Goal: Task Accomplishment & Management: Use online tool/utility

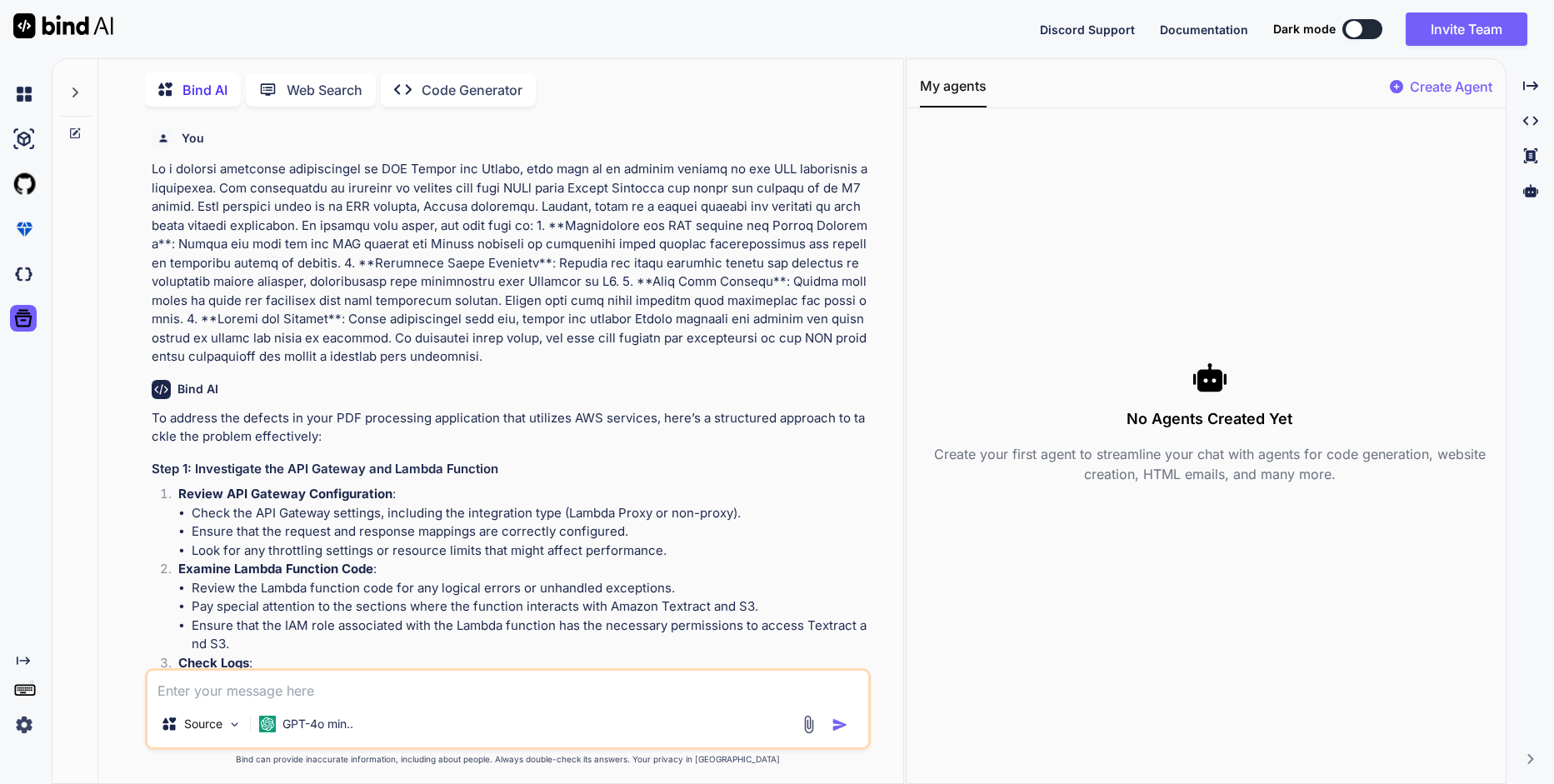
scroll to position [6, 0]
click at [1524, 195] on icon at bounding box center [1531, 191] width 15 height 15
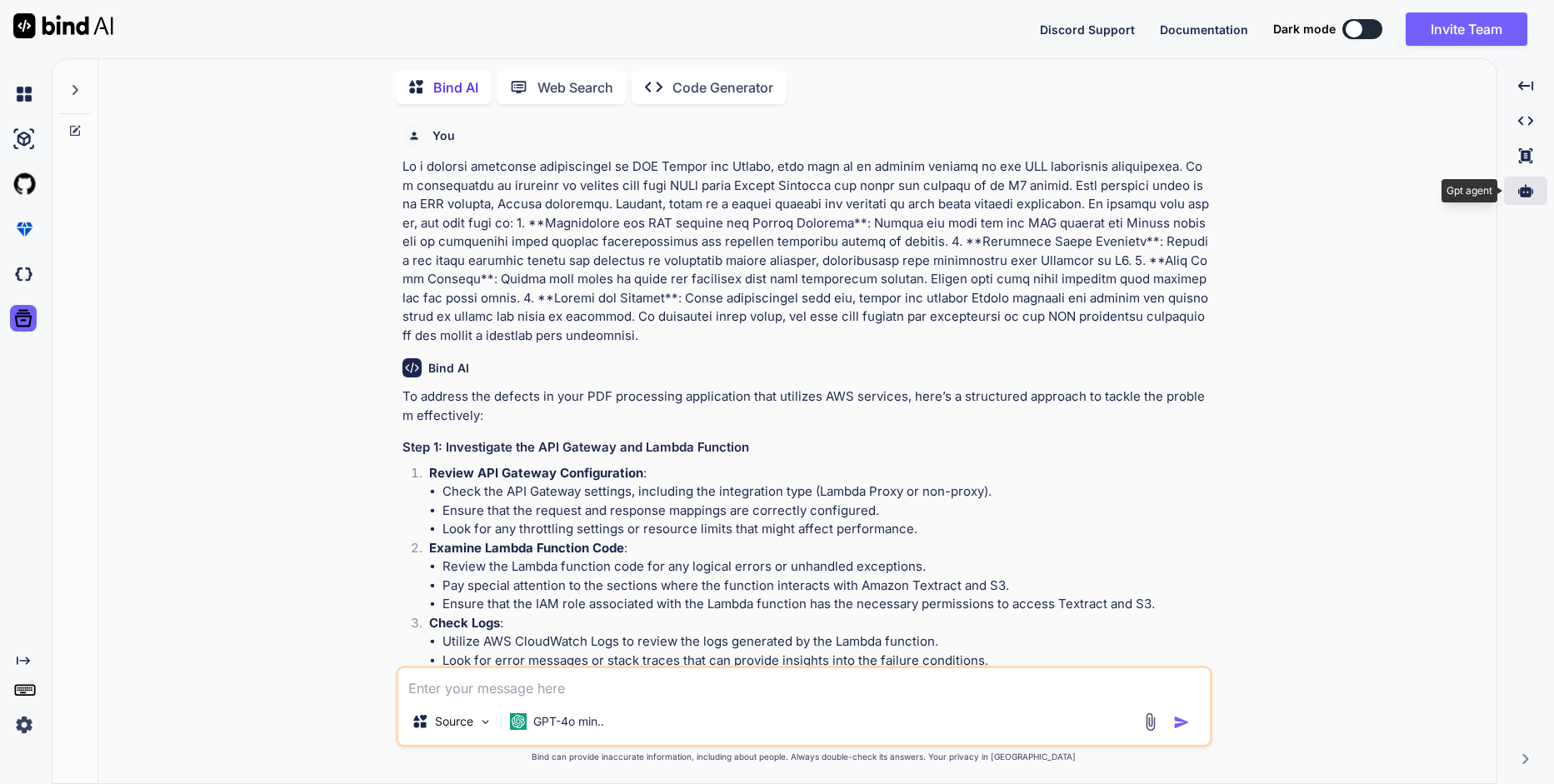
click at [1523, 195] on icon at bounding box center [1526, 191] width 15 height 13
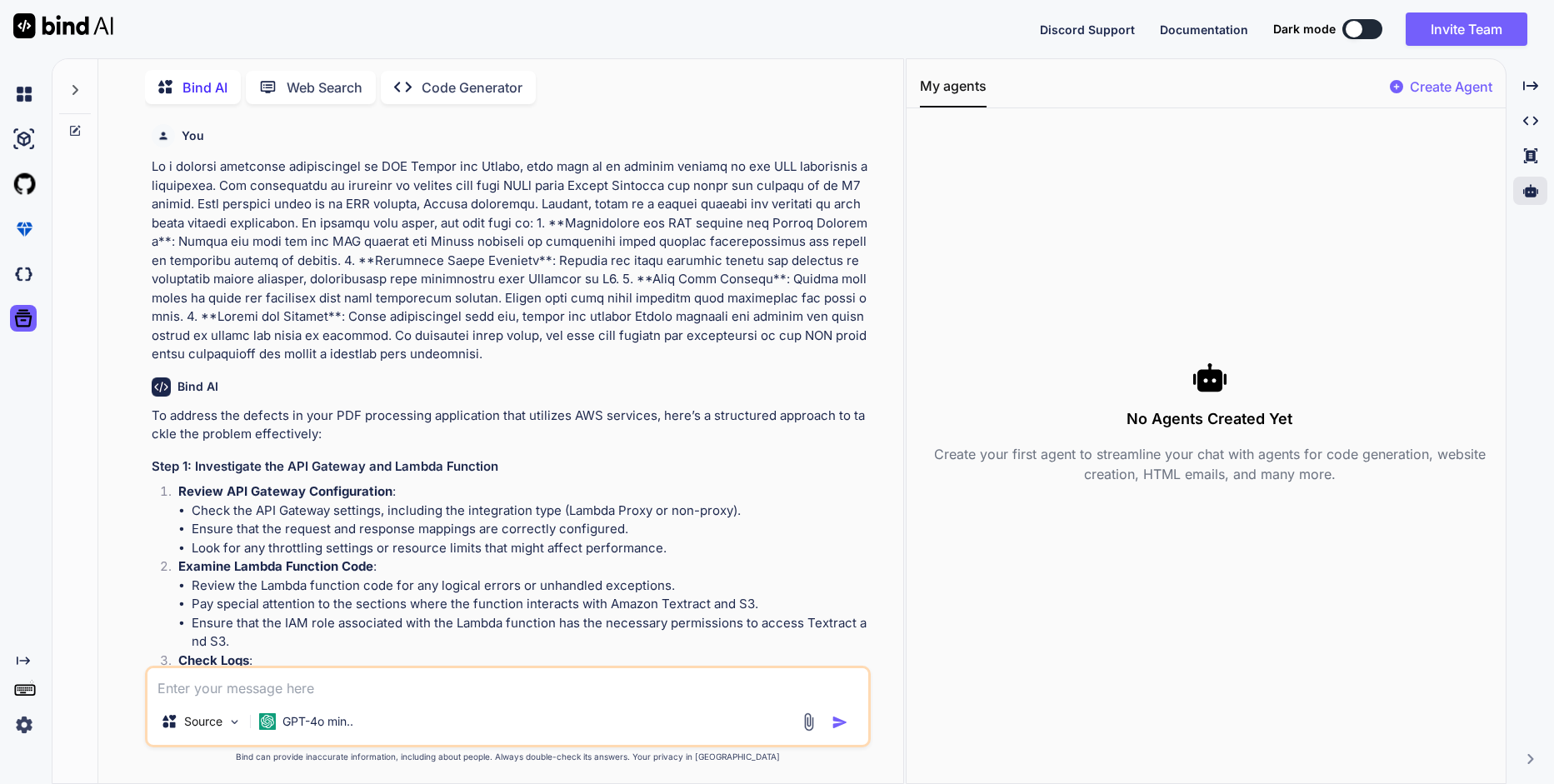
click at [1435, 82] on p "Create Agent" at bounding box center [1451, 87] width 82 height 20
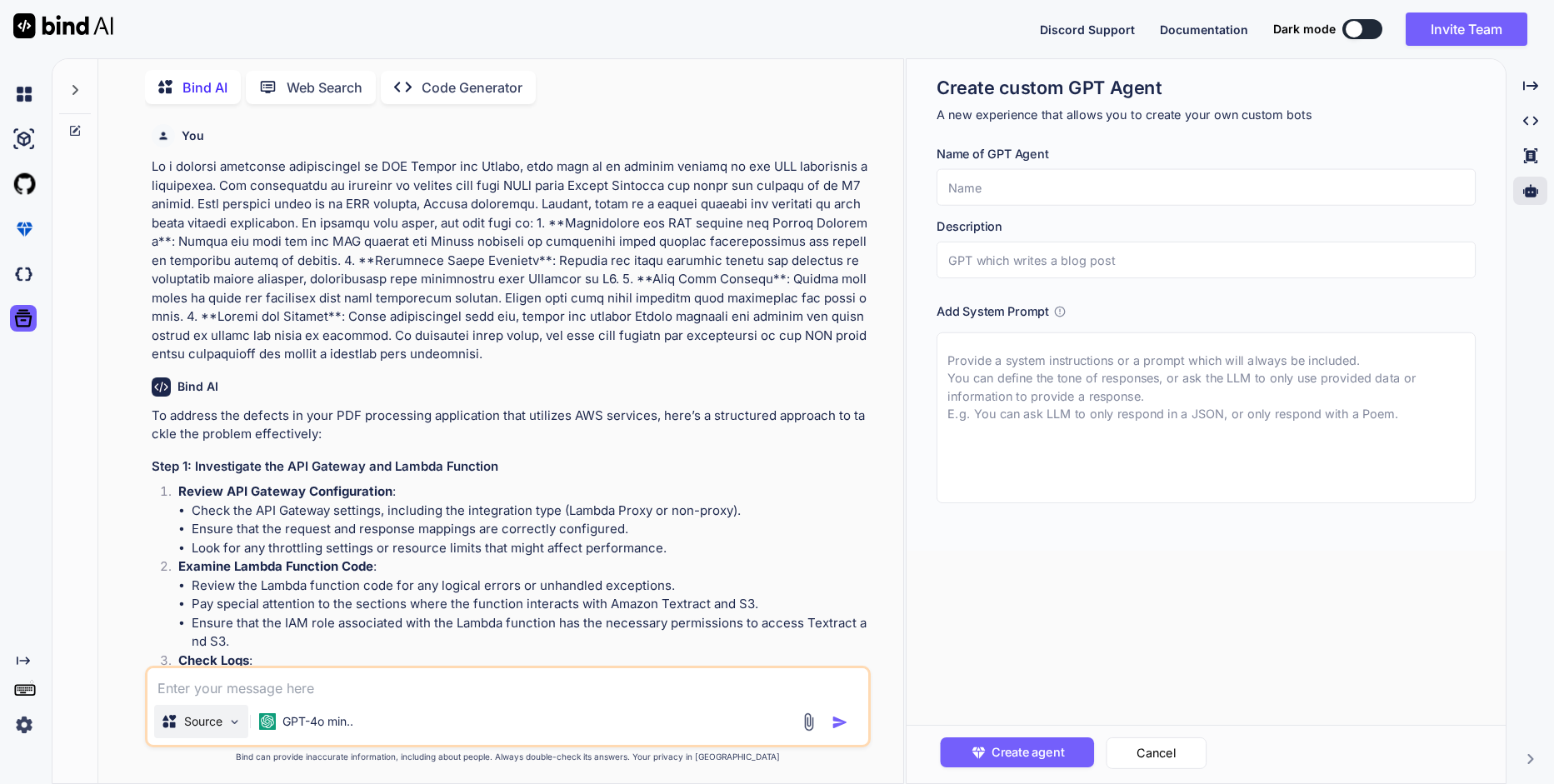
click at [199, 721] on p "Source" at bounding box center [203, 721] width 38 height 16
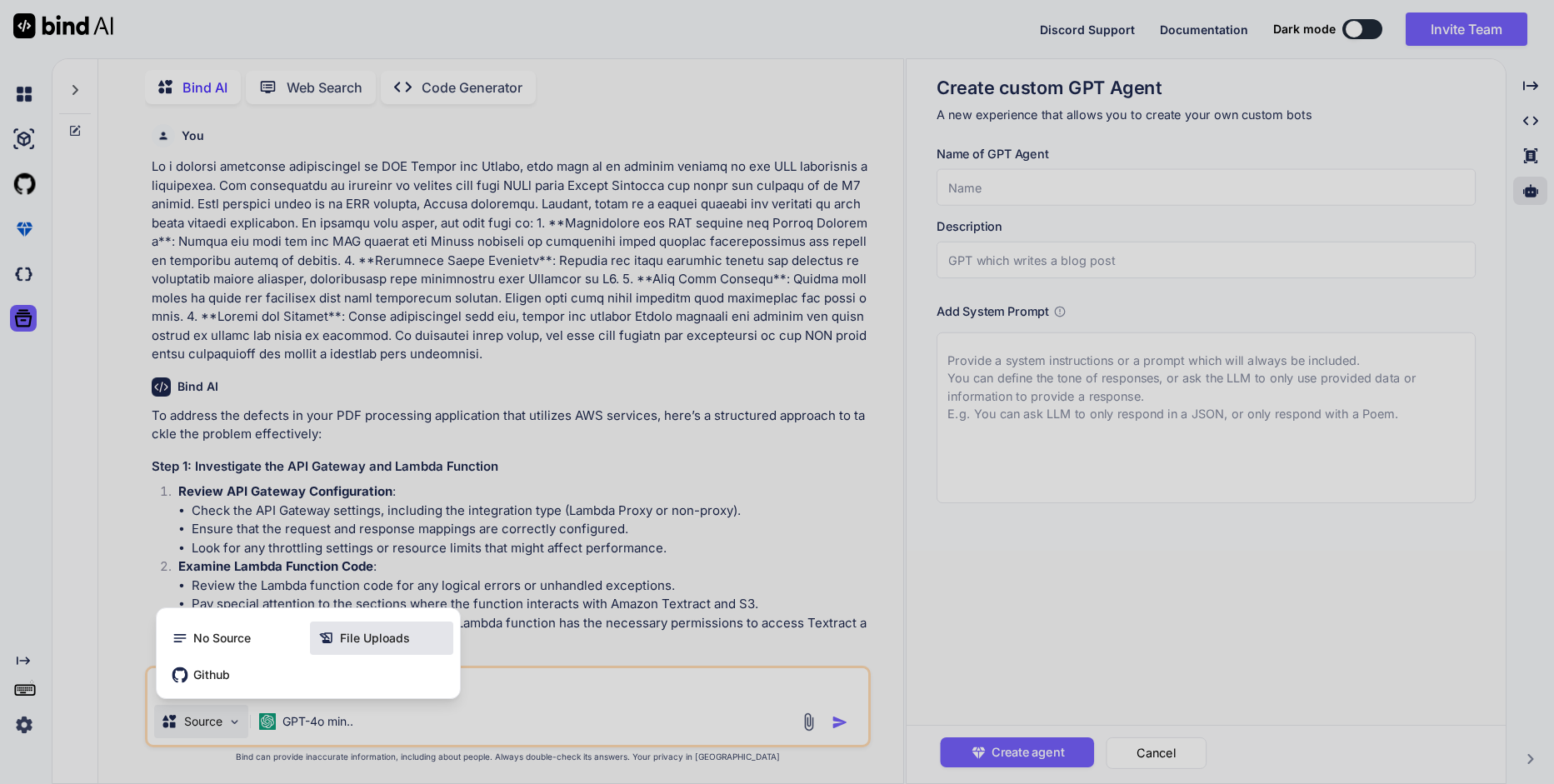
click at [374, 631] on span "File Uploads" at bounding box center [375, 638] width 70 height 16
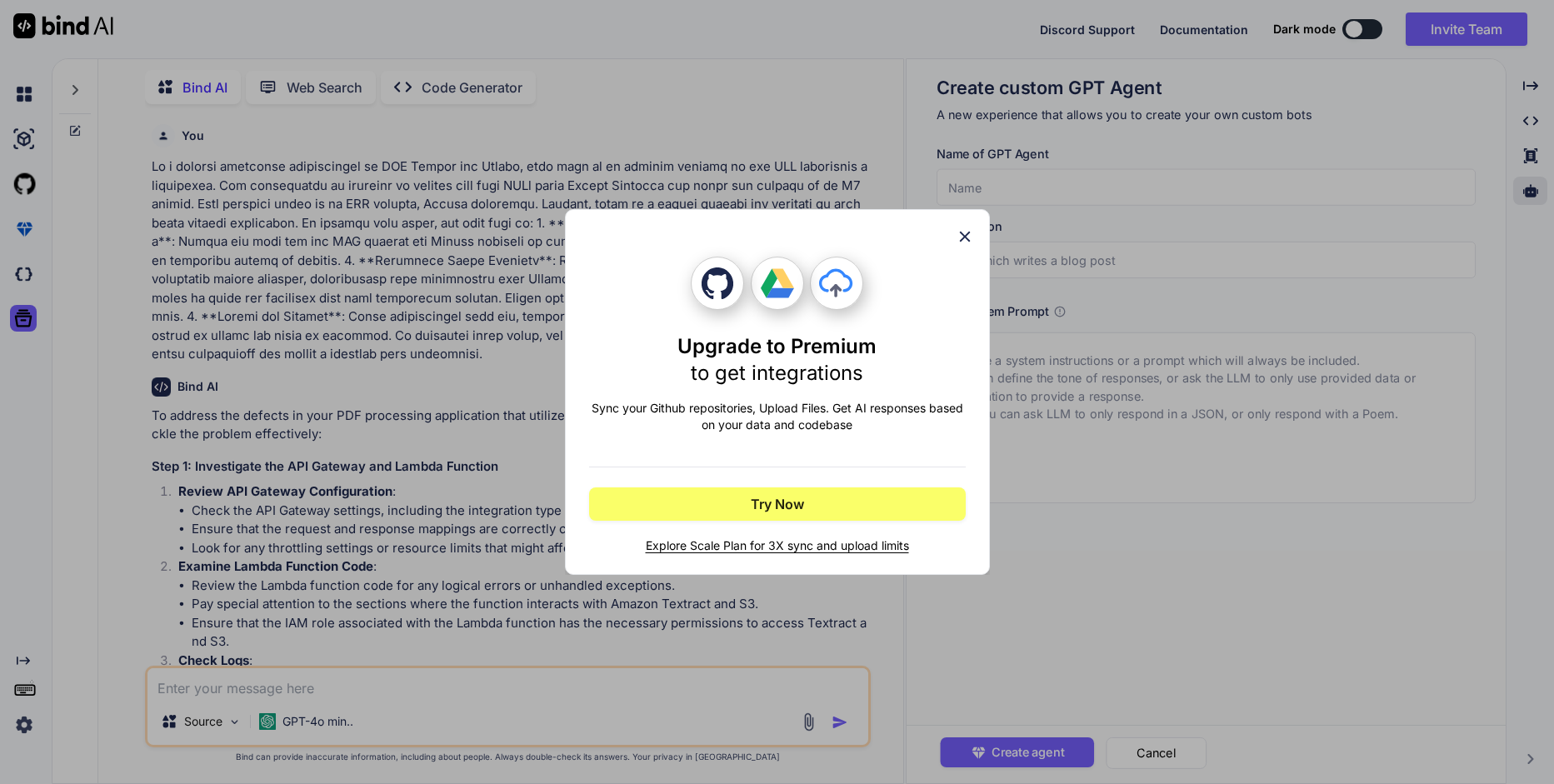
click at [958, 244] on icon at bounding box center [965, 237] width 18 height 18
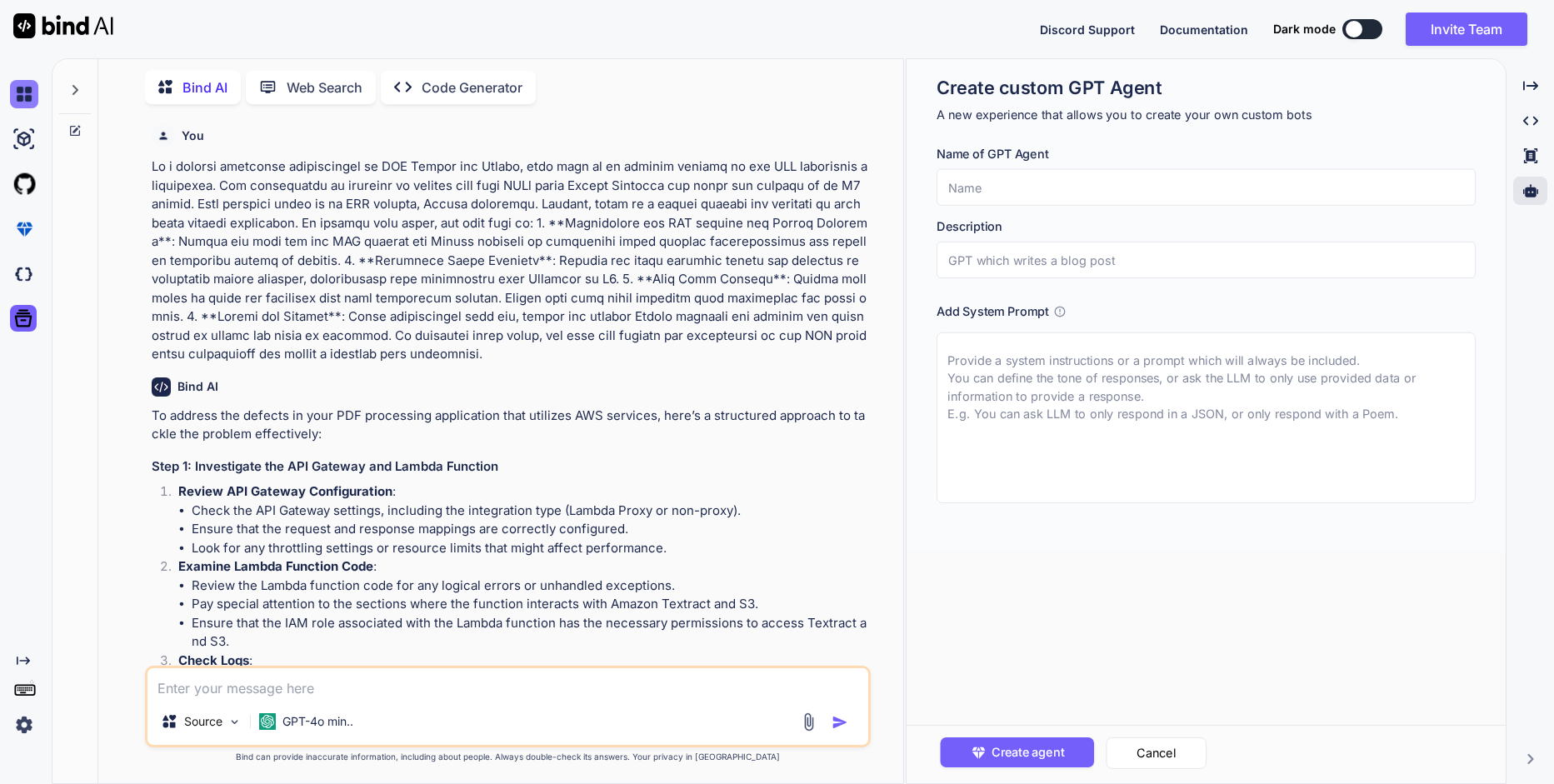
click at [34, 91] on img at bounding box center [24, 94] width 28 height 28
type textarea "x"
click at [25, 244] on div at bounding box center [27, 229] width 35 height 45
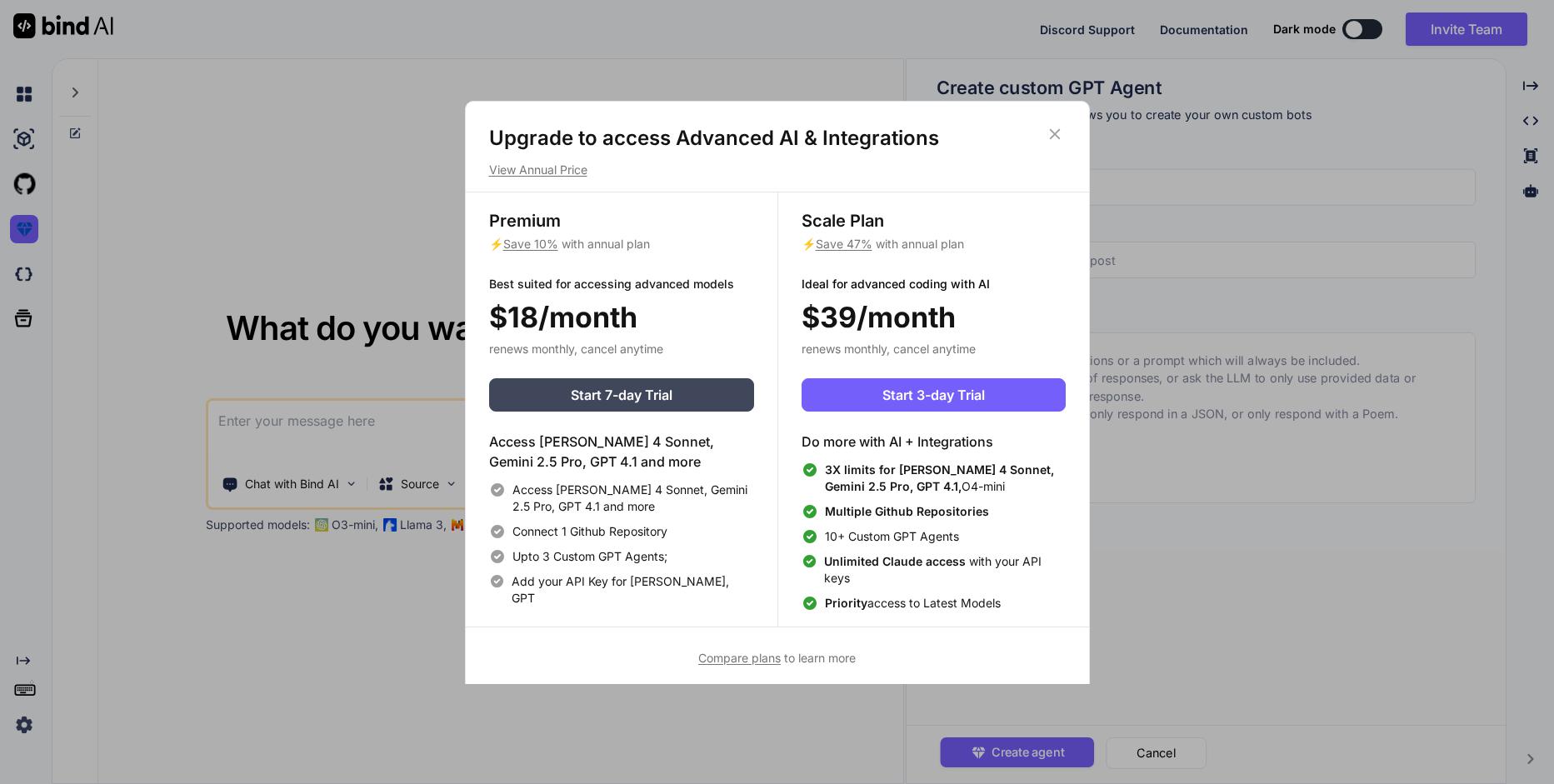
click at [25, 228] on div "Upgrade to access Advanced AI & Integrations View Annual Price Premium ⚡ Save 1…" at bounding box center [777, 392] width 1554 height 784
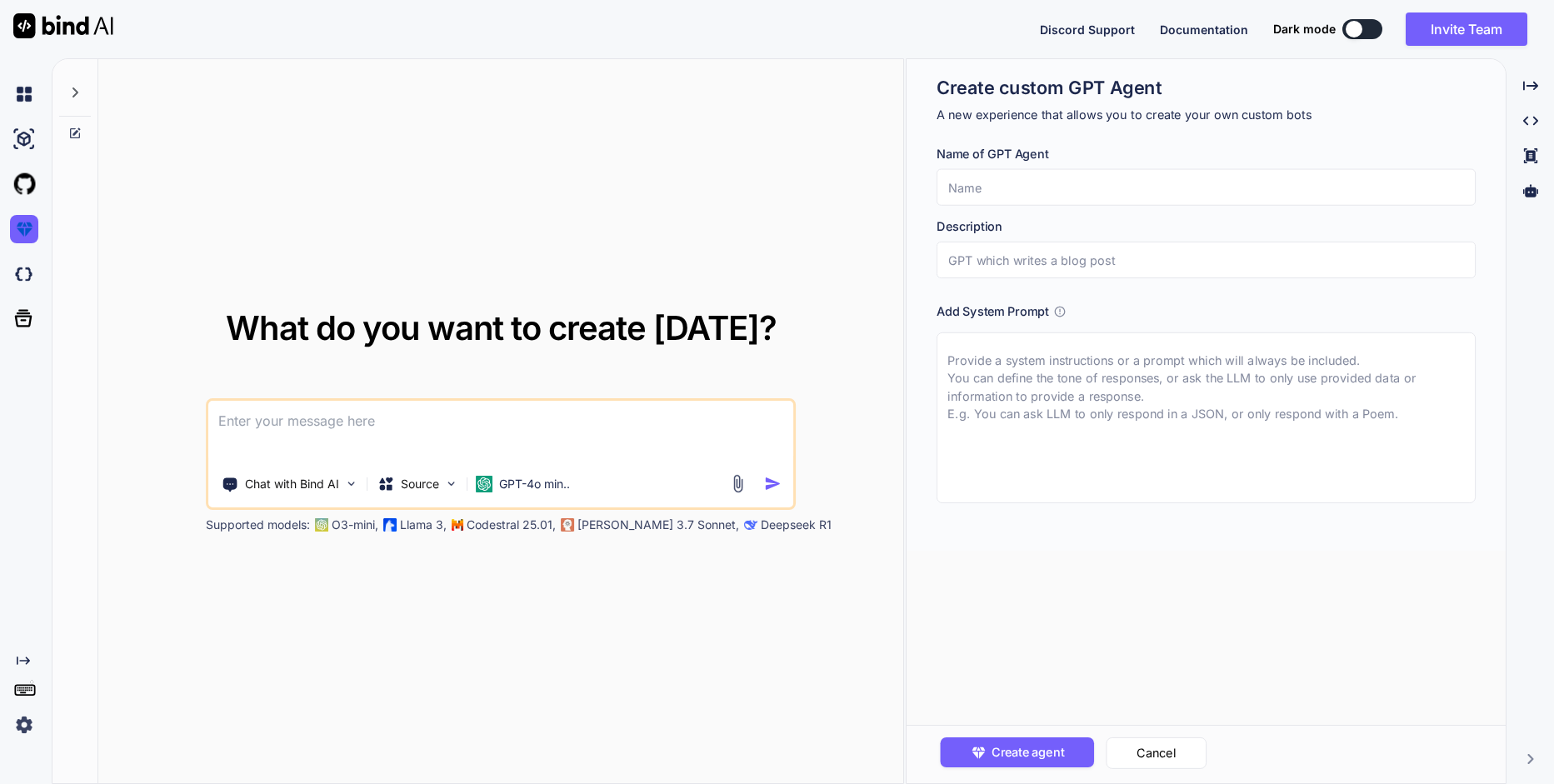
click at [25, 228] on img at bounding box center [24, 229] width 28 height 28
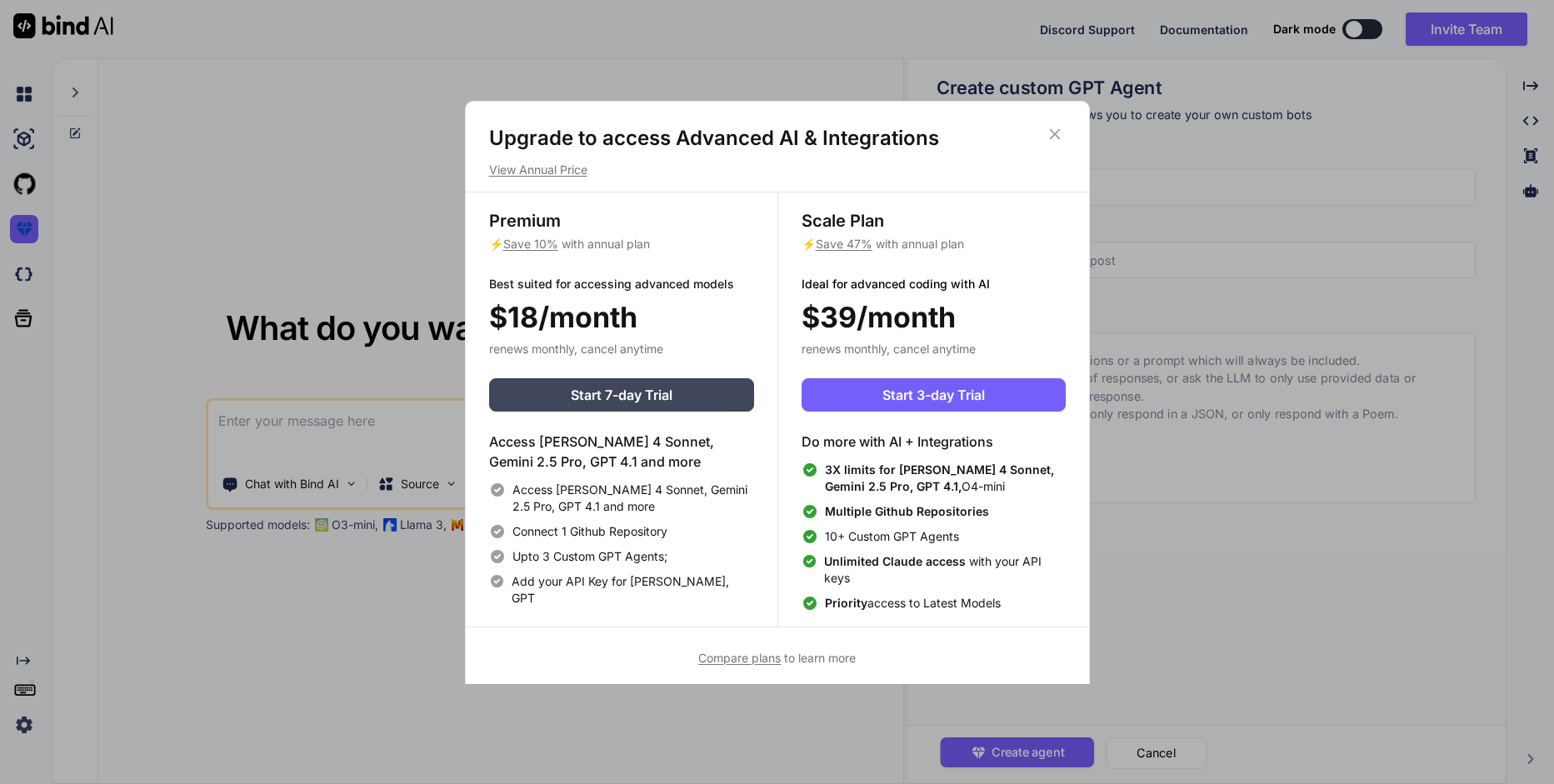
click at [1056, 142] on icon at bounding box center [1055, 134] width 18 height 18
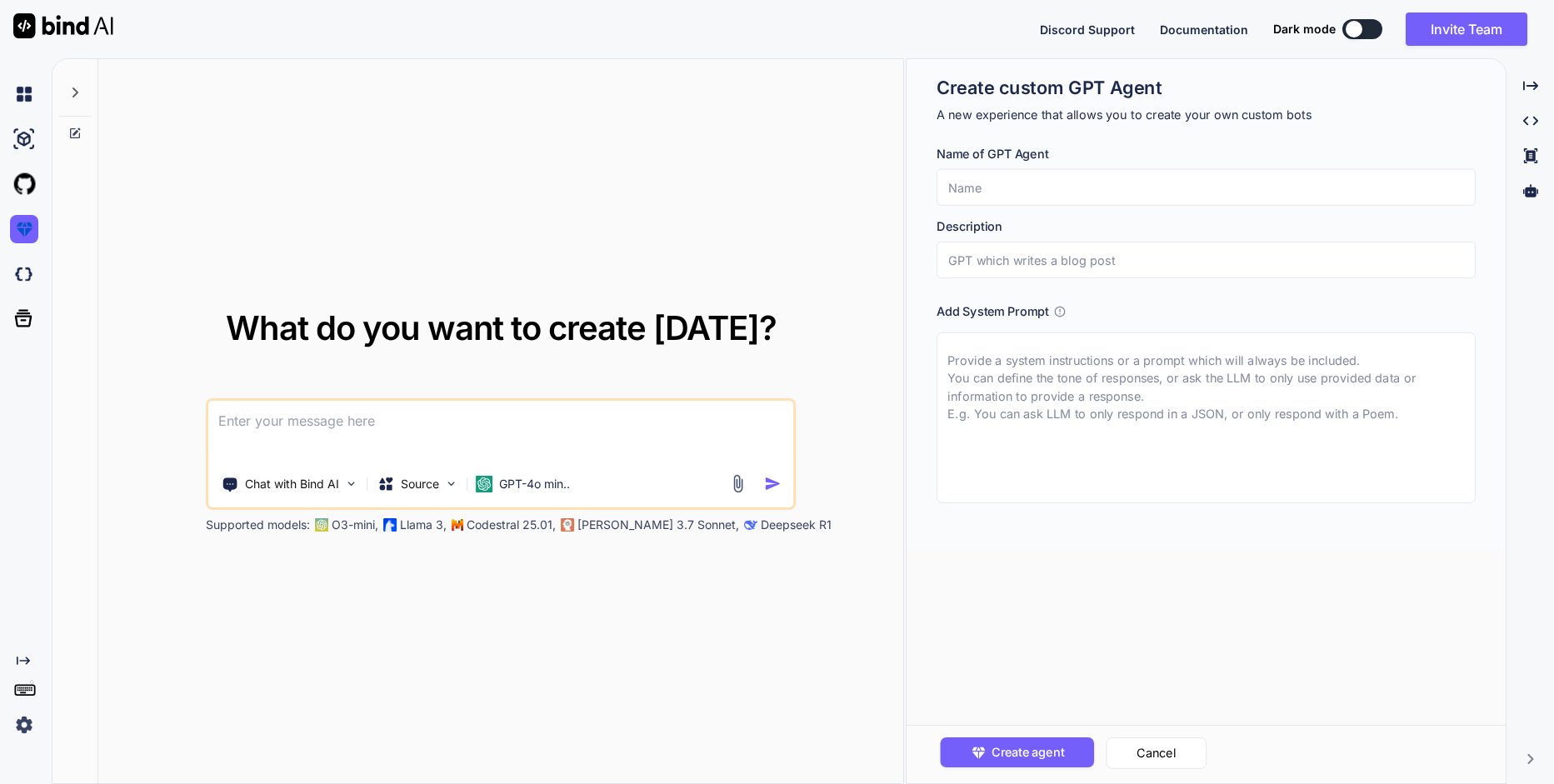
click at [1123, 30] on span "Discord Support" at bounding box center [1088, 30] width 95 height 15
